Goal: Navigation & Orientation: Find specific page/section

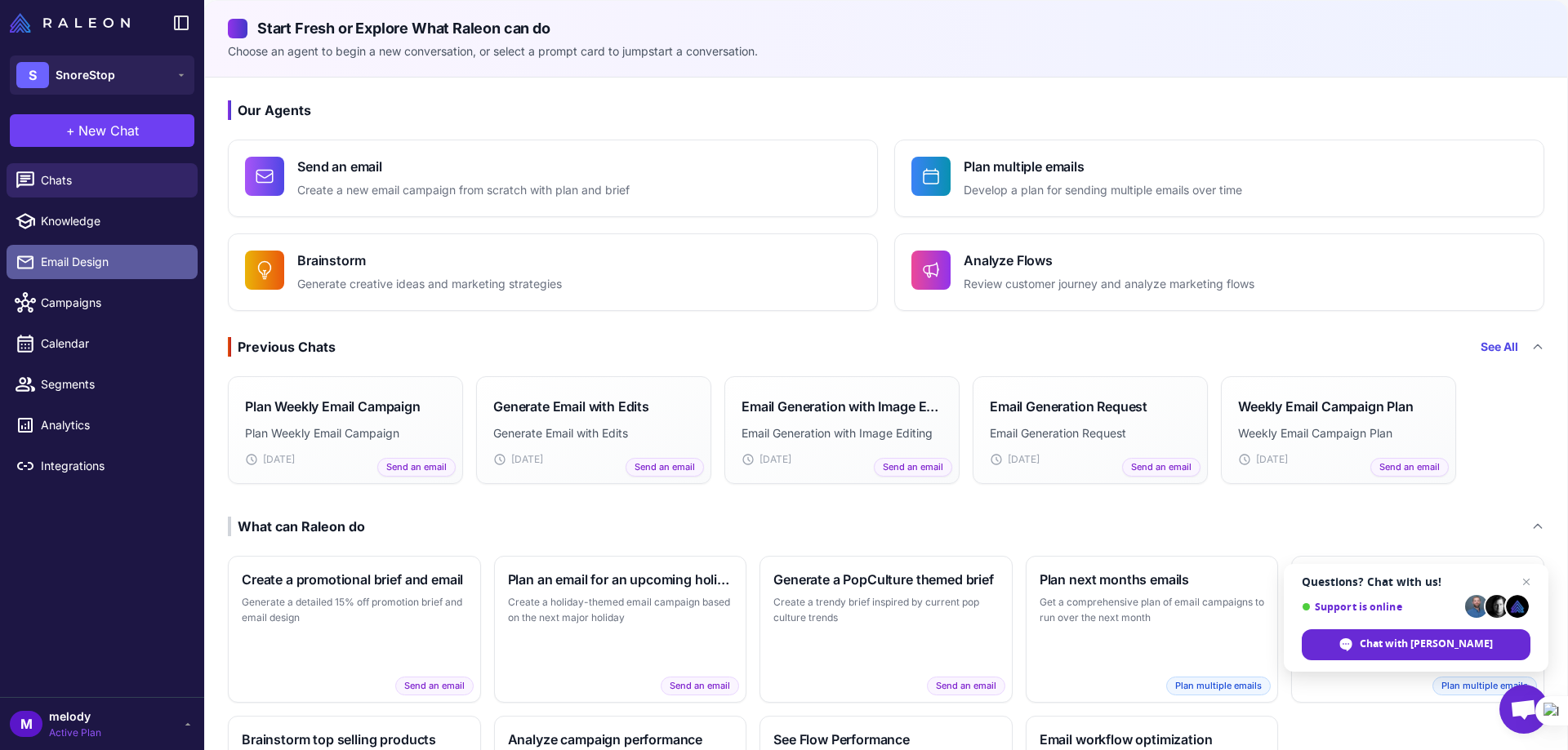
click at [110, 269] on span "Email Design" at bounding box center [112, 262] width 144 height 18
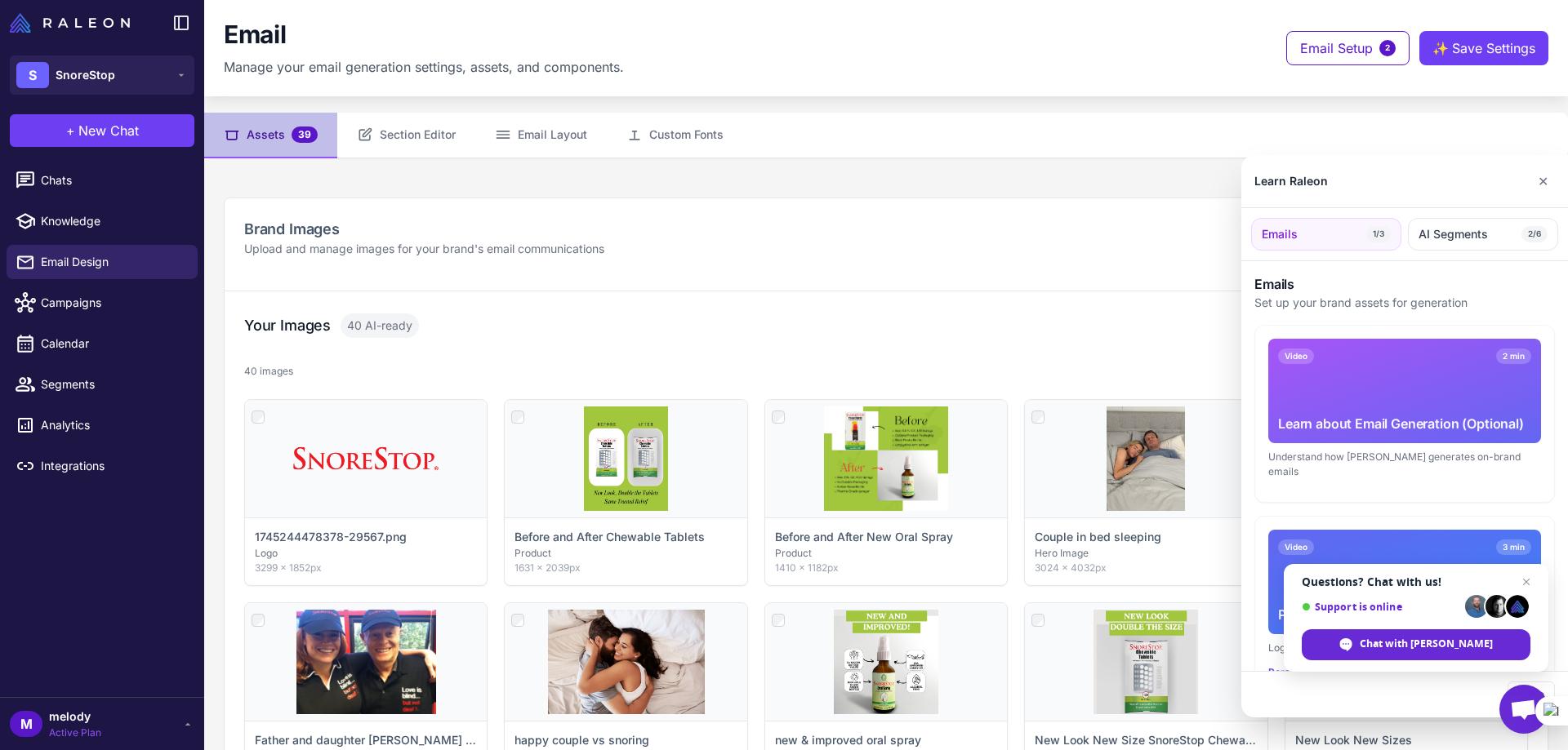
click at [95, 343] on div at bounding box center [784, 375] width 1568 height 750
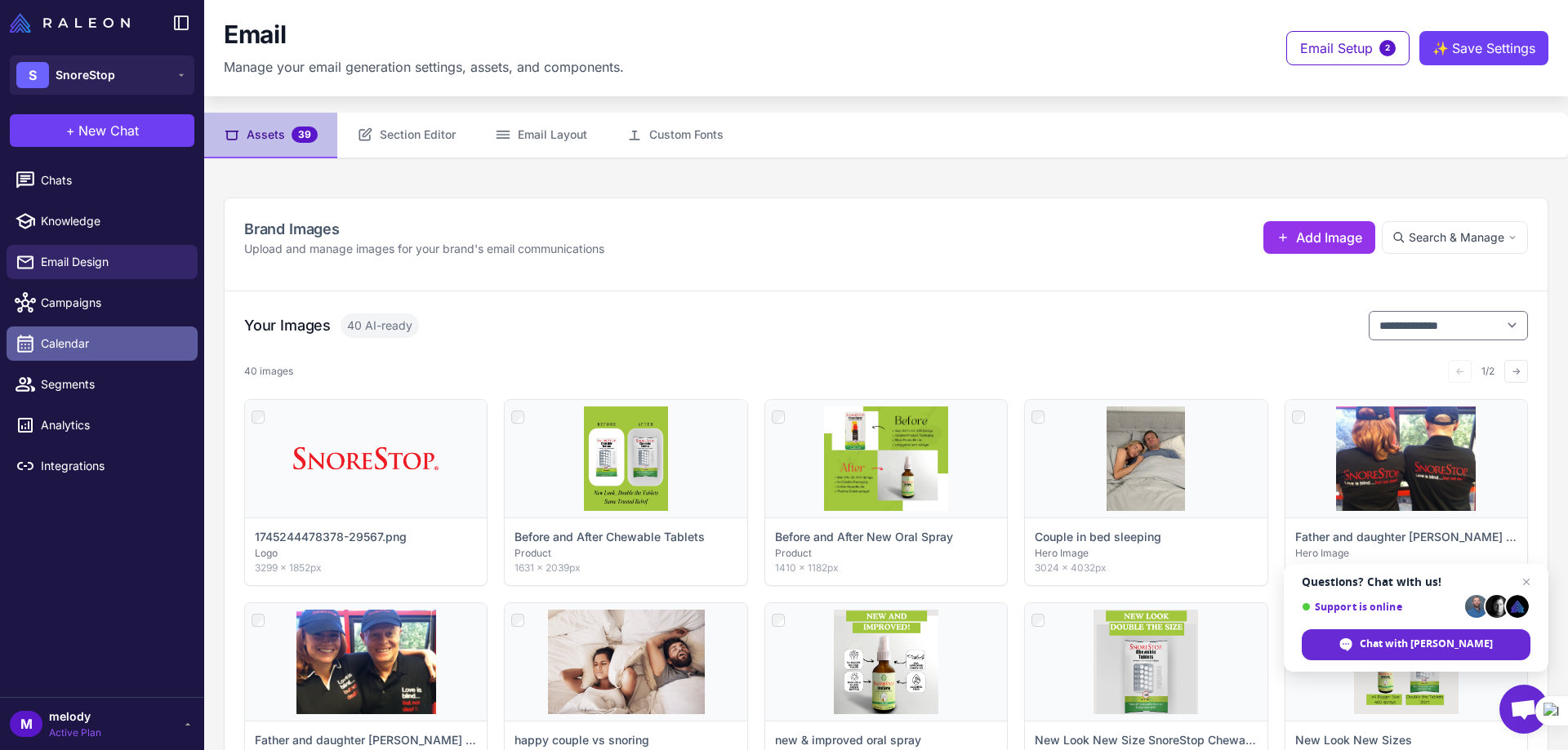
click at [84, 344] on span "Calendar" at bounding box center [112, 344] width 144 height 18
